Goal: Information Seeking & Learning: Learn about a topic

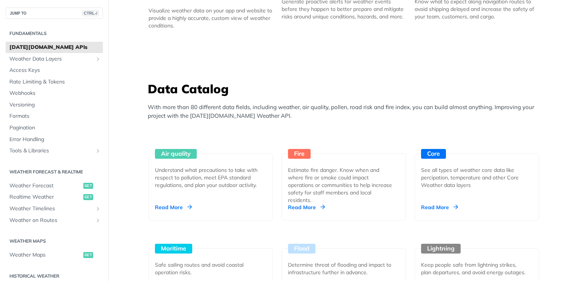
scroll to position [603, 0]
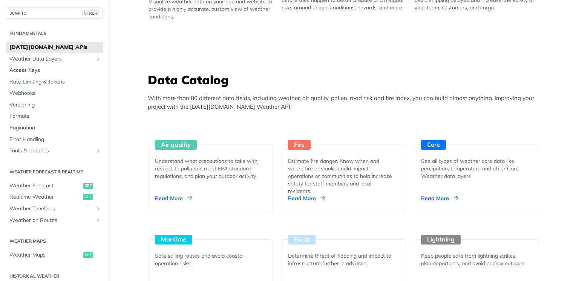
click at [40, 68] on span "Access Keys" at bounding box center [55, 71] width 92 height 8
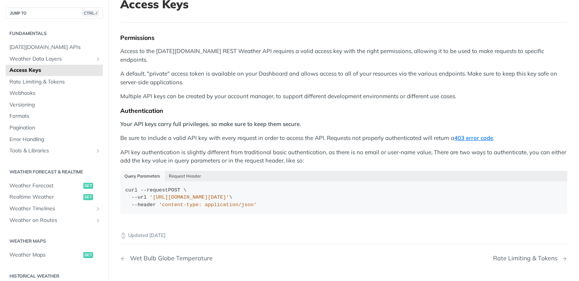
scroll to position [75, 0]
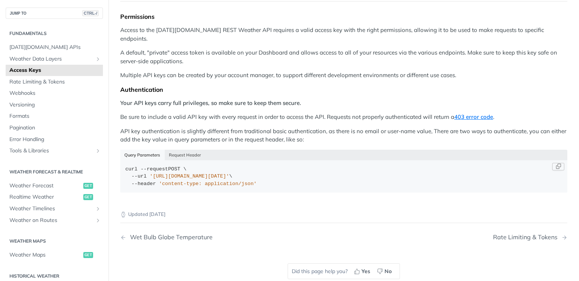
click at [150, 174] on span "'[URL][DOMAIN_NAME][DATE]'" at bounding box center [189, 177] width 79 height 6
click at [188, 150] on button "Request Header" at bounding box center [185, 155] width 41 height 11
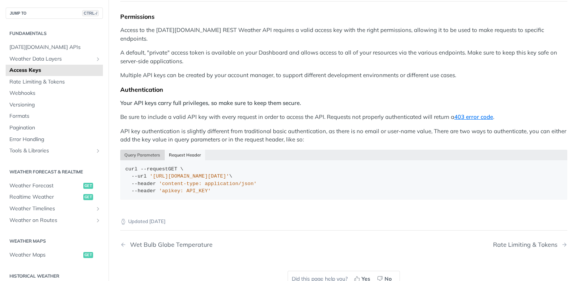
click at [140, 150] on button "Query Parameters" at bounding box center [142, 155] width 44 height 11
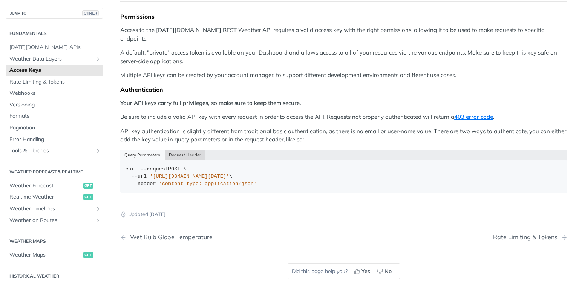
click at [179, 150] on button "Request Header" at bounding box center [185, 155] width 41 height 11
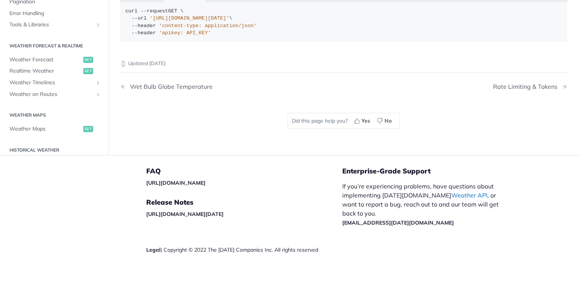
scroll to position [83, 0]
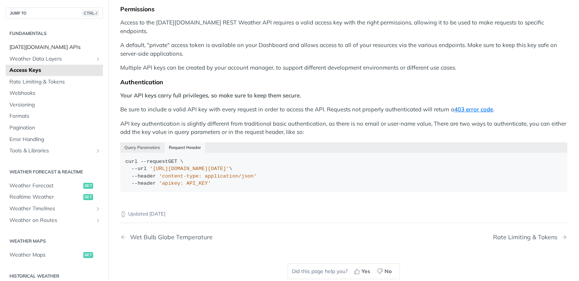
click at [53, 44] on span "[DATE][DOMAIN_NAME] APIs" at bounding box center [55, 48] width 92 height 8
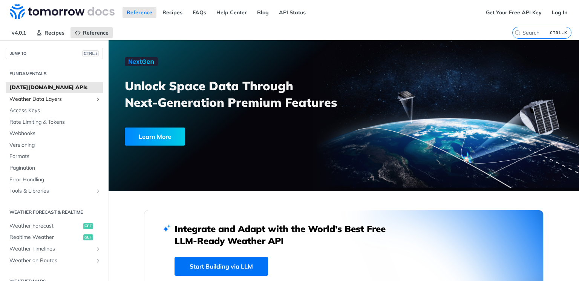
click at [54, 96] on span "Weather Data Layers" at bounding box center [51, 100] width 84 height 8
